Goal: Communication & Community: Answer question/provide support

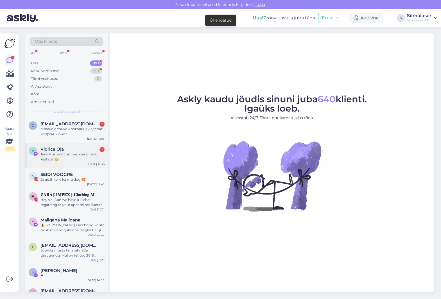
click at [59, 152] on div "Tere. Kui pikalt umbes kliendipäev kestab? 😊" at bounding box center [73, 157] width 64 height 10
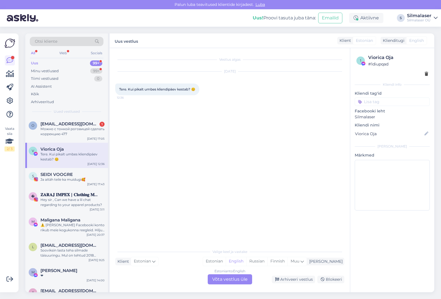
click at [223, 285] on div "Vestlus algas [DATE] Tere. Kui pikalt umbes kliendipäev kestab? 😊 12:36 Valige …" at bounding box center [230, 170] width 241 height 244
click at [224, 281] on div "Estonian to English Võta vestlus üle" at bounding box center [230, 280] width 44 height 10
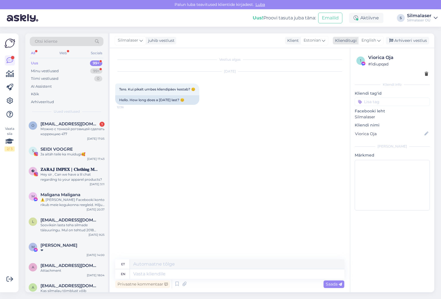
click at [376, 41] on span "English" at bounding box center [369, 40] width 15 height 6
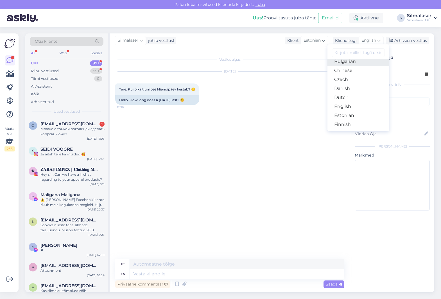
scroll to position [26, 0]
click at [354, 109] on link "Estonian" at bounding box center [359, 111] width 62 height 9
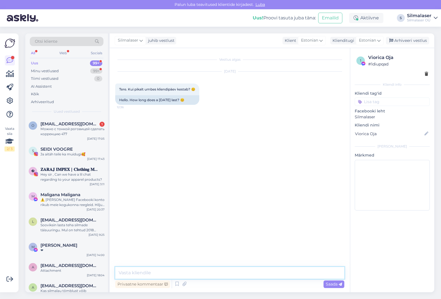
click at [129, 273] on textarea at bounding box center [229, 273] width 229 height 12
type textarea "Tere! Eri aegadel on olnud erinevaid. Üldiselt mitte alla tunni ja mitte üle ka…"
click at [335, 284] on span "Saada" at bounding box center [334, 284] width 16 height 5
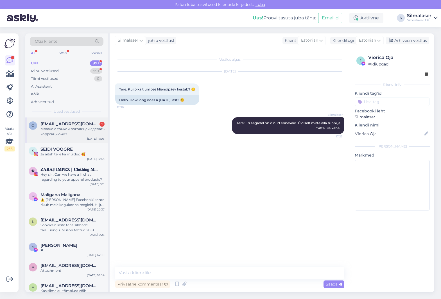
click at [60, 122] on span "[EMAIL_ADDRESS][DOMAIN_NAME]" at bounding box center [70, 124] width 59 height 5
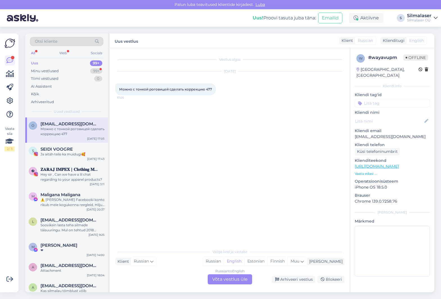
click at [233, 280] on div "Russian to English Võta vestlus üle" at bounding box center [230, 280] width 44 height 10
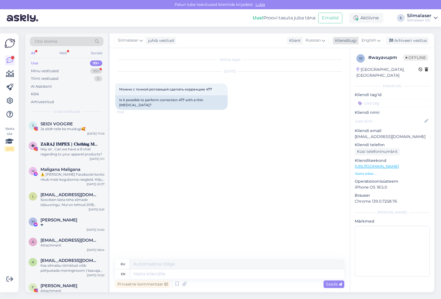
click at [375, 41] on span "English" at bounding box center [369, 40] width 15 height 6
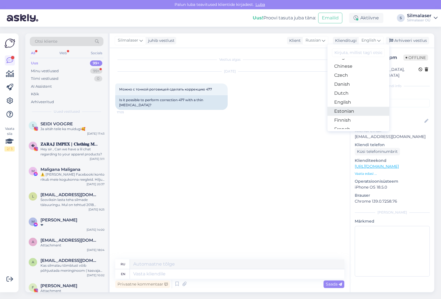
click at [345, 109] on link "Estonian" at bounding box center [359, 111] width 62 height 9
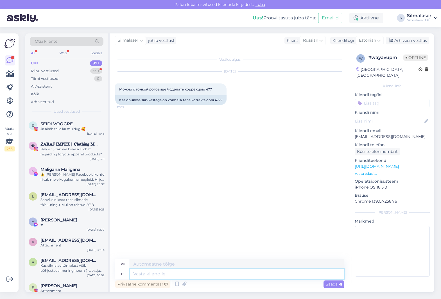
click at [140, 271] on textarea at bounding box center [237, 275] width 215 height 10
type textarea "Tere!"
type textarea "Привет!"
type textarea "Tere! Kuiu"
type textarea "Привет! Сухой"
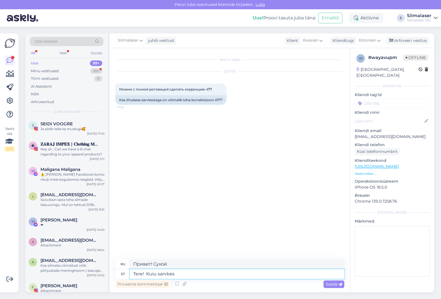
type textarea "Tere! Kuiu sarvkest"
type textarea "Привет! Сухой круассан."
type textarea "Tere! Kuiu sarvkest"
type textarea "Здравствуйте! Сухая роговица."
type textarea "Tere! Kuiu sarvkest on õhem kui"
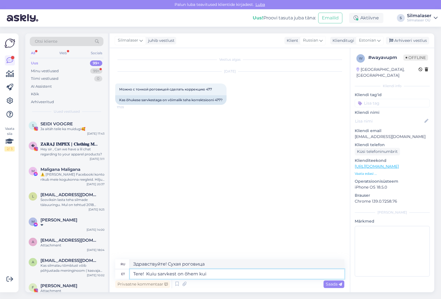
type textarea "Здравствуйте! Сухая роговица тоньше."
type textarea "Tere! Kuiu sarvkest on õhem kui 4"
type textarea "Здравствуйте! Сухая роговица тоньше, чем"
type textarea "Tere! Kuiu sarvkest on õhem kui 480"
type textarea "Здравствуйте! Сухая роговица тоньше 480."
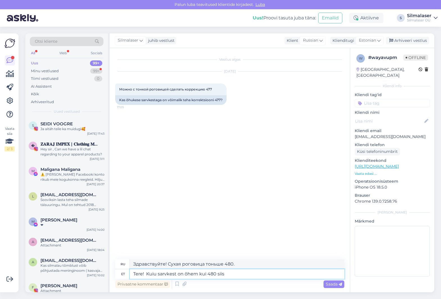
type textarea "Tere! Kuiu sarvkest on õhem kui 480 siis"
type textarea "Здравствуйте! Если роговица тоньше 480, то"
type textarea "Tere! Kuiu sarvkest on õhem kui 480 siis meie"
type textarea "Здравствуйте! Если роговица тоньше 480, то мы"
type textarea "Tere! Kuiu sarvkest on õhem kui 480 siis meie laserkorrektsiooni e"
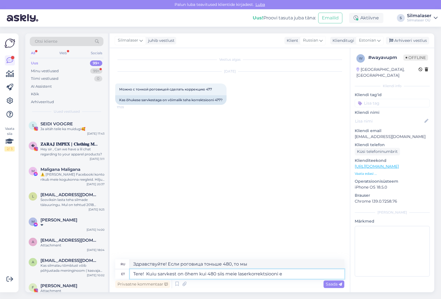
type textarea "Здравствуйте! Если ваша роговица тоньше 480, то наша лазерная коррекция..."
type textarea "Tere! Kuiu sarvkest on õhem kui 480 siis meie laserkorrektsiooni ei so"
type textarea "Здравствуйте! Если роговица тоньше 480, то наша лазерная коррекция не подходит."
type textarea "Tere! Kuiu sarvkest on õhem kui 480 siis meie laserkorrektsiooni ei soovita."
type textarea "Здравствуйте! Если ваша роговица тоньше 480, мы не рекомендуем лазерную коррекц…"
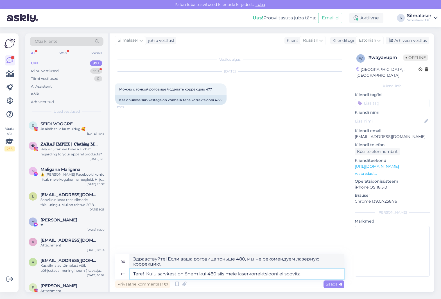
click at [216, 275] on textarea "Tere! Kuiu sarvkest on õhem kui 480 siis meie laserkorrektsiooni ei soovita." at bounding box center [237, 275] width 215 height 10
paste textarea "µm"
type textarea "Tere! Kuiu sarvkest on õhem kui 480µmsiis meie laserkorrektsiooni ei soovita."
type textarea "Здравствуйте! Если роговица тоньше 480 мкм, мы не рекомендуем лазерную коррекци…"
click at [247, 275] on textarea "Tere! Kuiu sarvkest on õhem kui 480µm, siis meie laserkorrektsiooni ei soovita." at bounding box center [237, 275] width 215 height 10
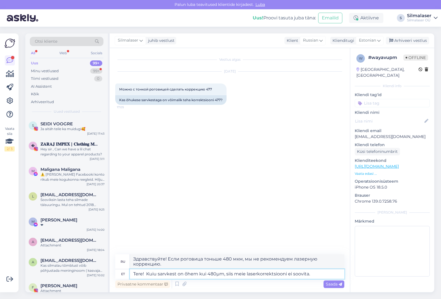
click at [156, 275] on textarea "Tere! Kuiu sarvkest on õhem kui 480µm, siis meie laserkorrektsiooni ei soovita." at bounding box center [237, 275] width 215 height 10
type textarea "Tere! Kui sarvkest on õhem kui 480µm, siis meie laserkorrektsiooni ei soovita."
click at [331, 286] on span "Saada" at bounding box center [334, 284] width 16 height 5
